Goal: Task Accomplishment & Management: Use online tool/utility

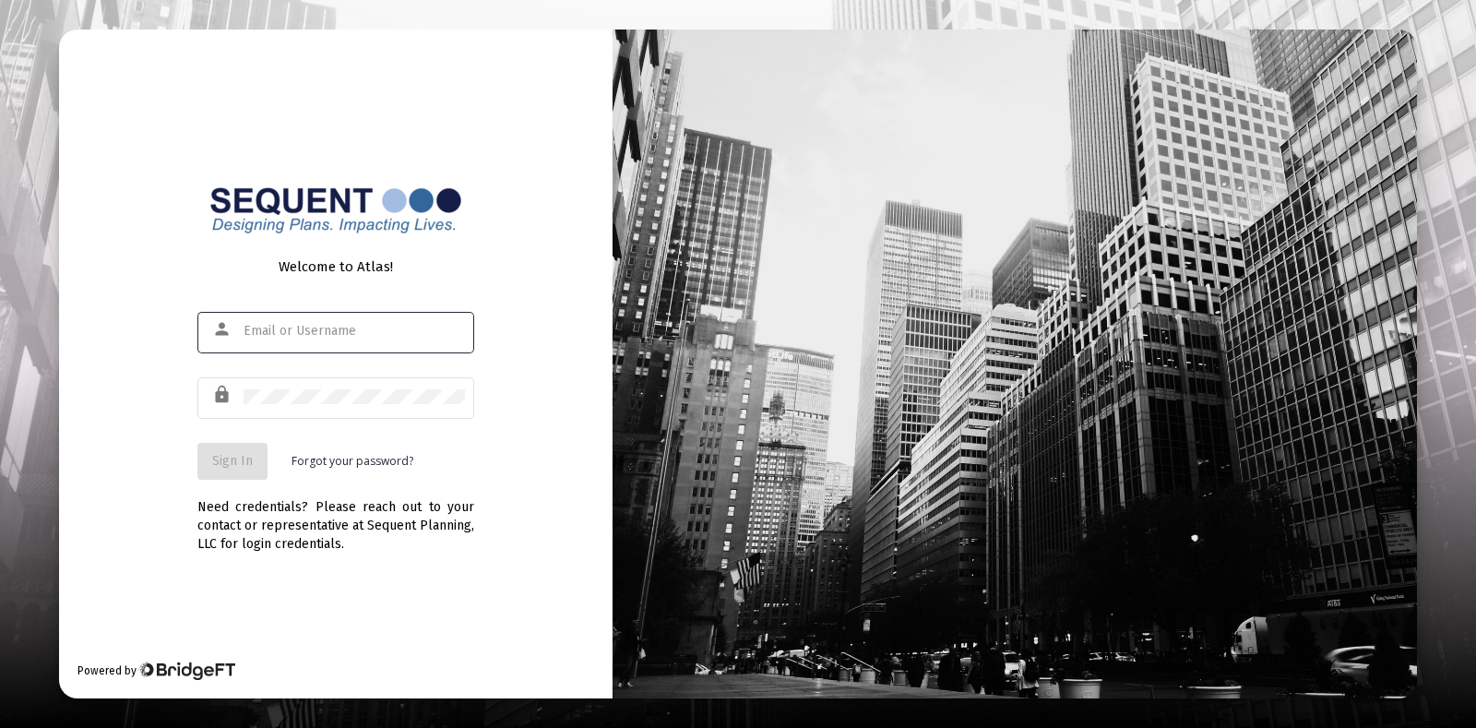
type input "[EMAIL_ADDRESS][DOMAIN_NAME]"
click at [235, 460] on span "Sign In" at bounding box center [232, 461] width 41 height 16
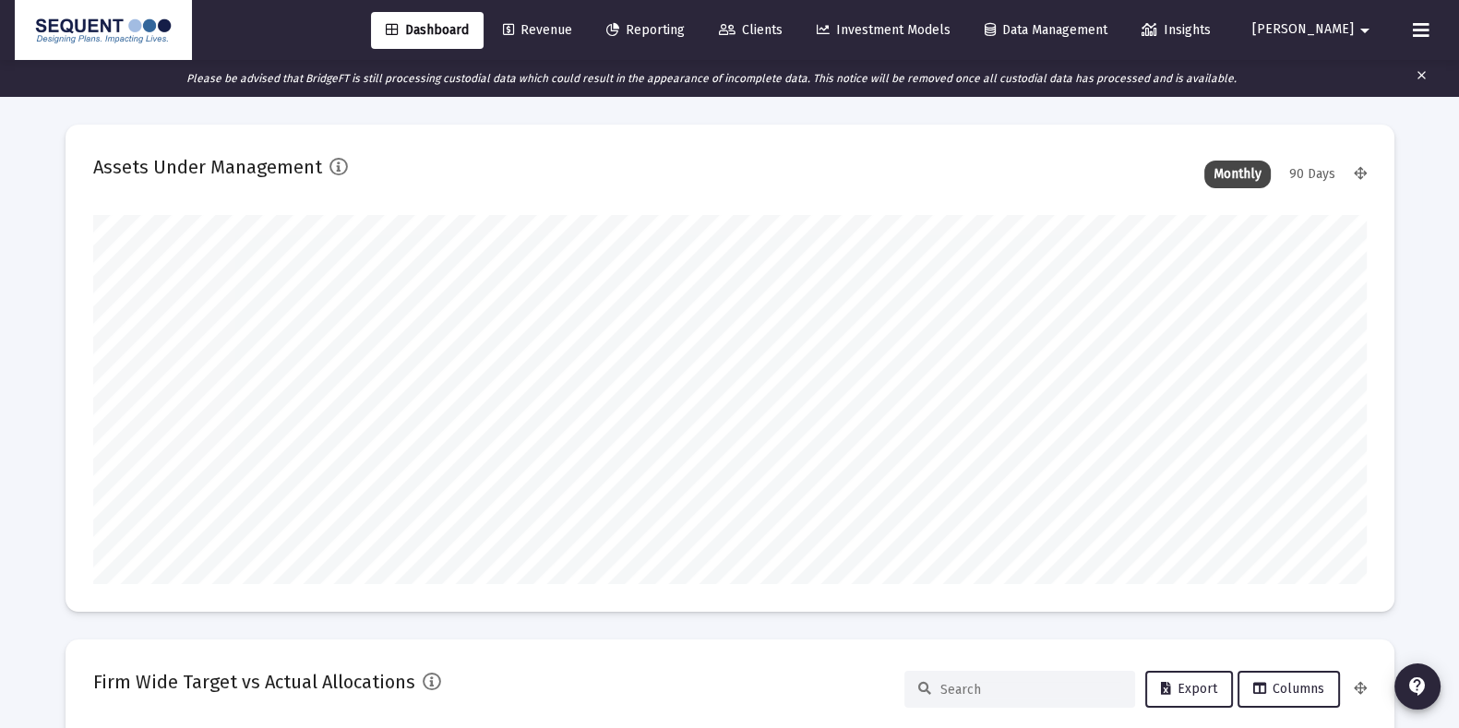
scroll to position [368, 685]
click at [782, 33] on span "Clients" at bounding box center [751, 30] width 64 height 16
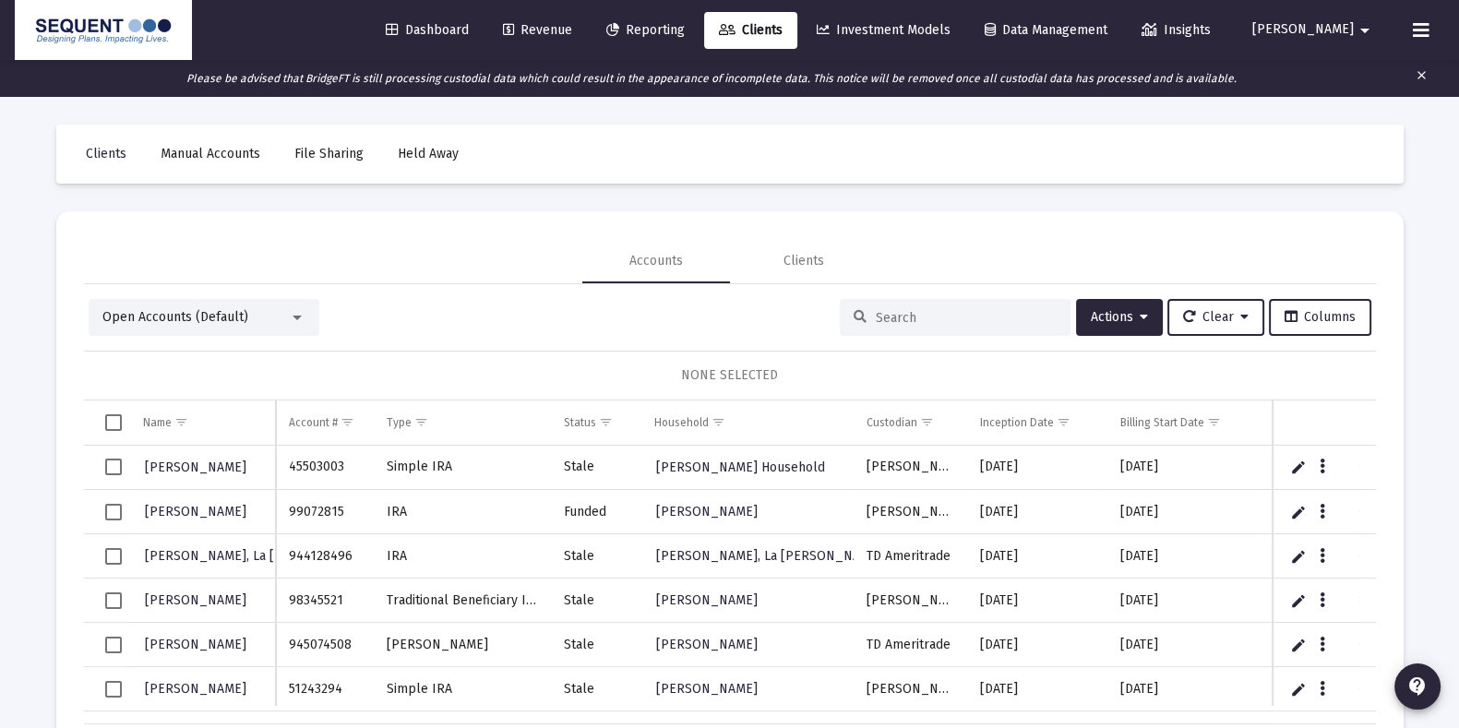
click at [691, 223] on mat-card "Accounts Clients Open Accounts (Default) Actions Clear Columns NONE SELECTED Na…" at bounding box center [729, 504] width 1347 height 586
click at [1068, 417] on span "Show filter options for column 'Inception Date'" at bounding box center [1064, 422] width 14 height 14
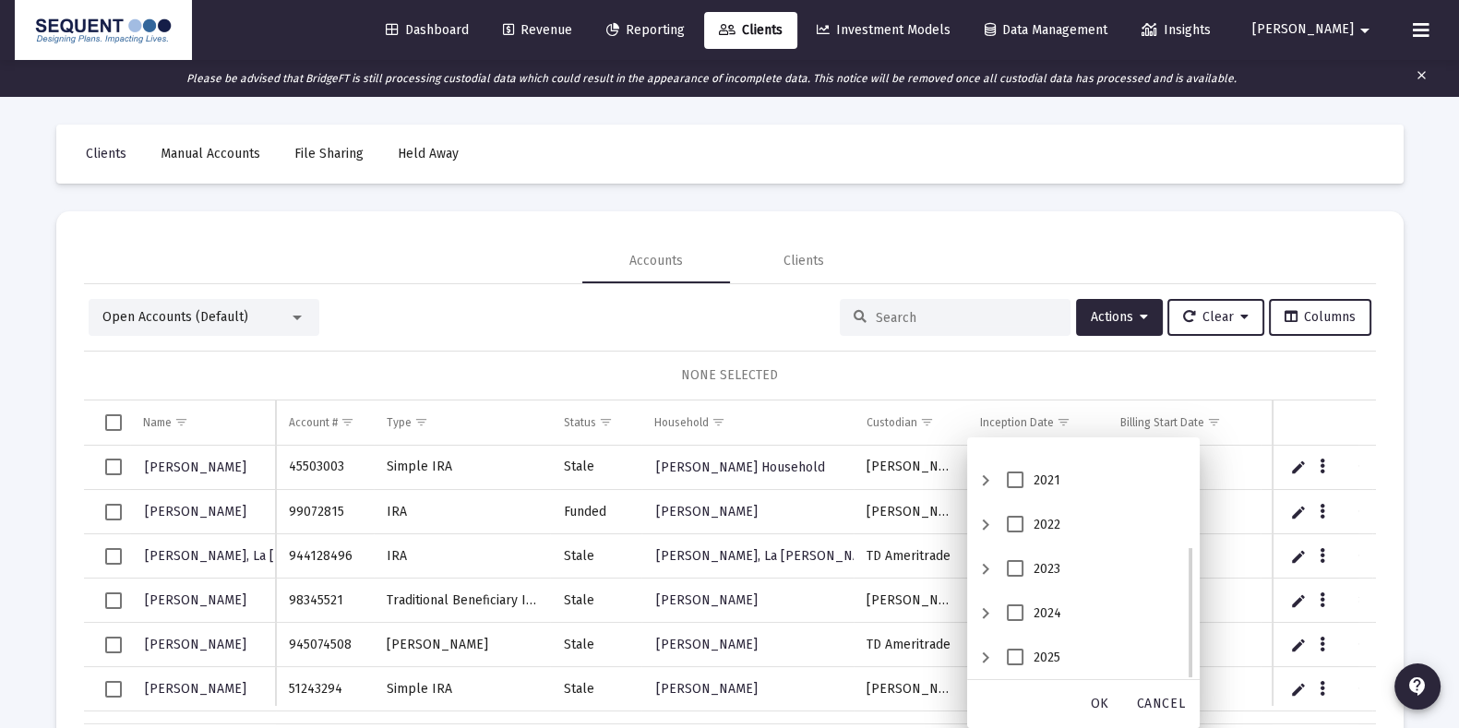
click at [988, 657] on div "2025" at bounding box center [985, 658] width 22 height 44
click at [1041, 598] on div "September" at bounding box center [1105, 613] width 173 height 44
click at [1036, 614] on span "September" at bounding box center [1037, 612] width 17 height 17
click at [1086, 705] on div "OK" at bounding box center [1099, 703] width 59 height 33
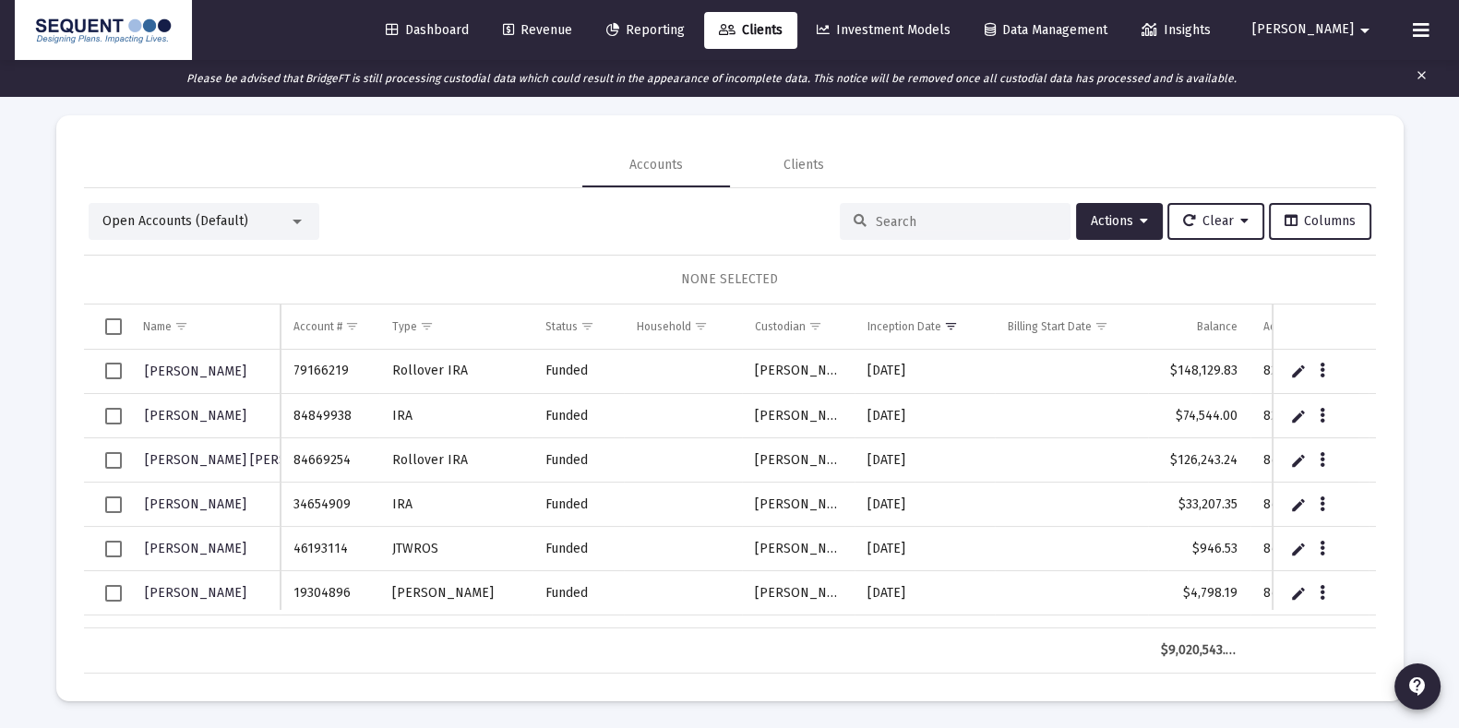
scroll to position [0, 0]
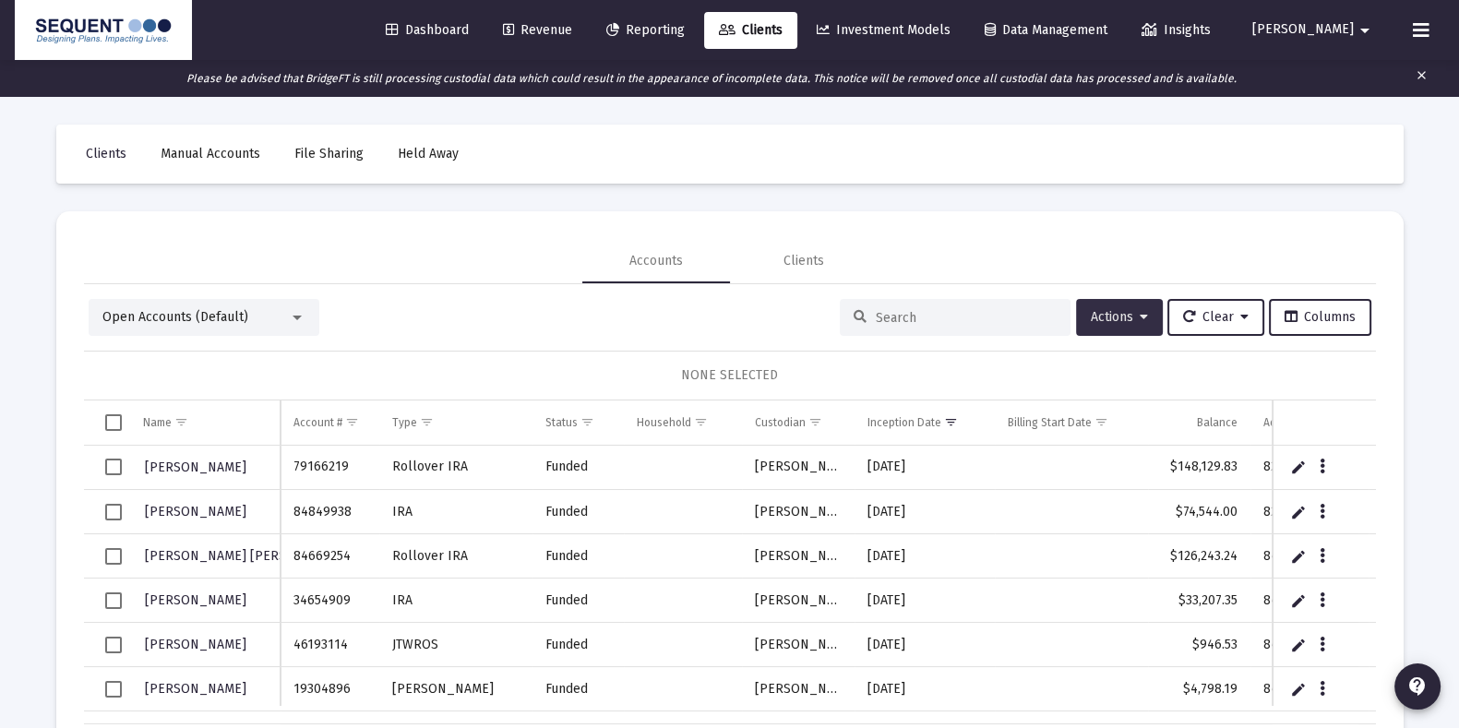
click at [1106, 317] on span "Actions" at bounding box center [1119, 317] width 57 height 16
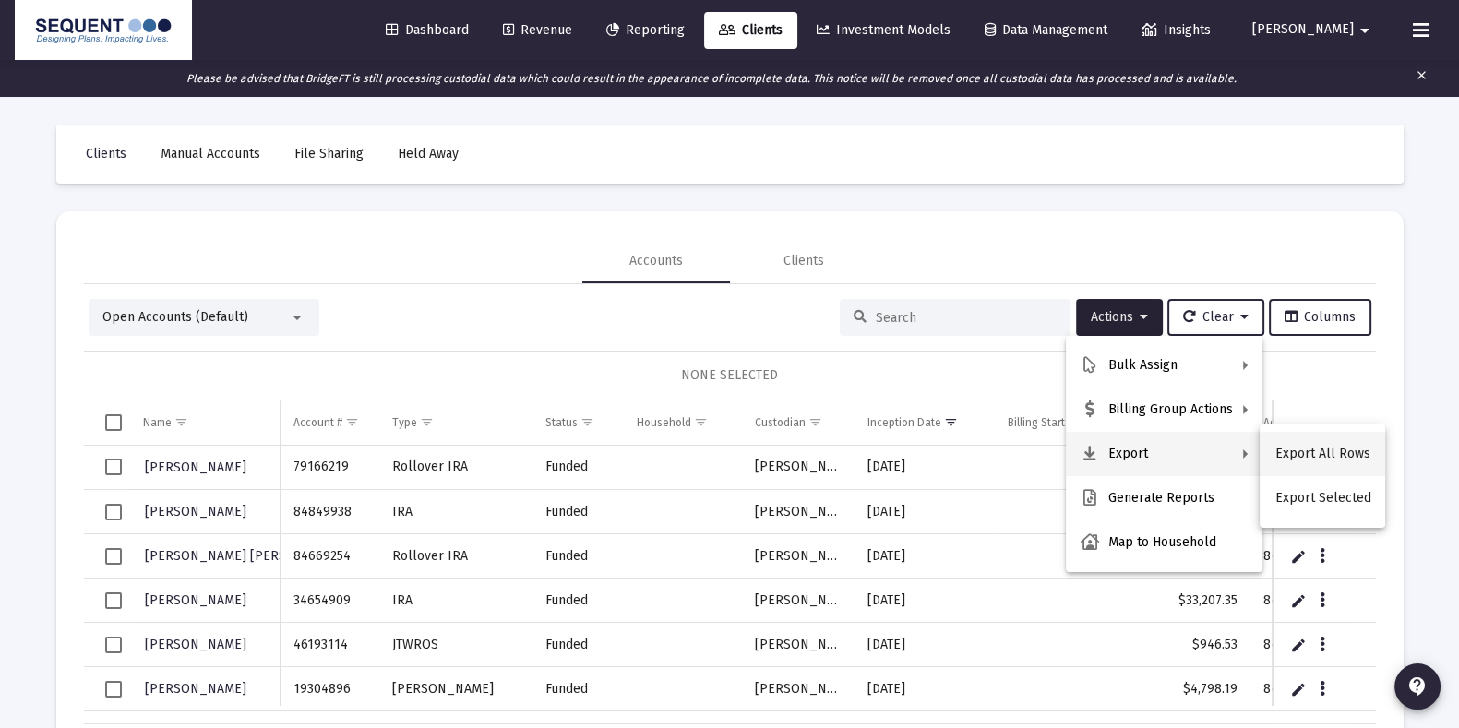
click at [1266, 447] on button "Export All Rows" at bounding box center [1322, 454] width 125 height 44
